Goal: Check status

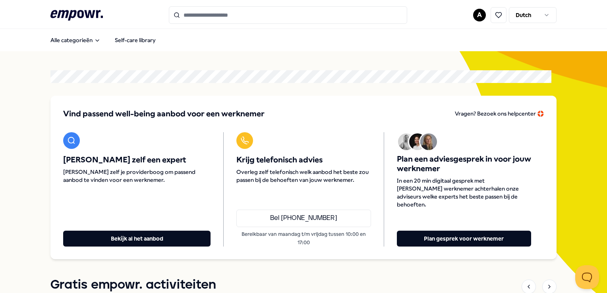
click at [475, 12] on html ".empowr-logo_svg__cls-1{fill:#03032f} A Dutch Alle categorieën Self-care librar…" at bounding box center [303, 146] width 607 height 293
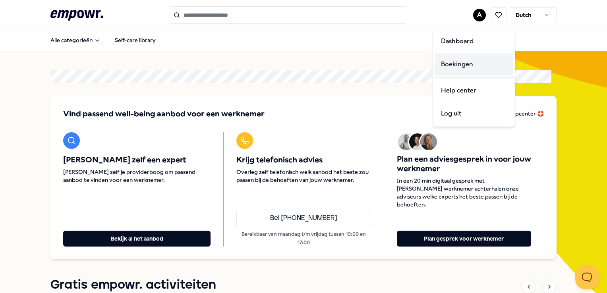
click at [475, 66] on div "Boekingen" at bounding box center [474, 64] width 79 height 23
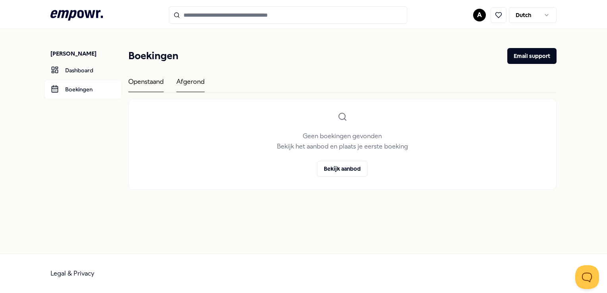
click at [190, 85] on div "Afgerond" at bounding box center [191, 85] width 28 height 16
click at [140, 90] on div "Openstaand" at bounding box center [145, 85] width 35 height 16
